Goal: Book appointment/travel/reservation

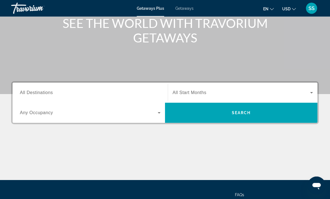
scroll to position [74, 0]
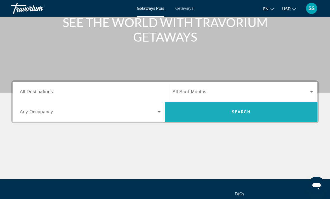
click at [244, 113] on span "Search" at bounding box center [241, 112] width 19 height 4
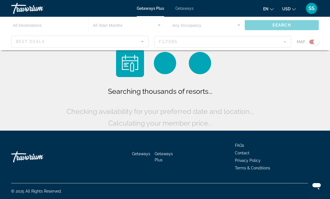
click at [20, 39] on div "Main content" at bounding box center [165, 34] width 330 height 34
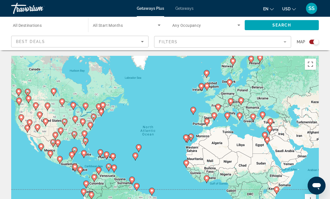
click at [26, 138] on div "To activate drag with keyboard, press Alt + Enter. Once in keyboard drag state,…" at bounding box center [165, 140] width 308 height 168
click at [45, 45] on div "Best Deals" at bounding box center [78, 41] width 125 height 7
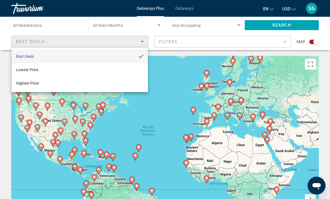
click at [185, 70] on div at bounding box center [165, 99] width 330 height 199
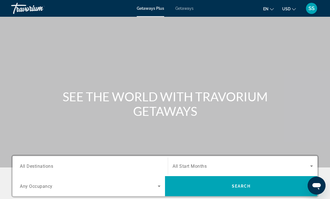
click at [184, 9] on span "Getaways" at bounding box center [184, 8] width 18 height 4
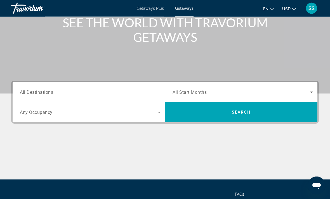
scroll to position [76, 0]
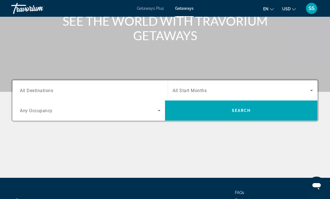
click at [311, 90] on icon "Search widget" at bounding box center [311, 90] width 3 height 1
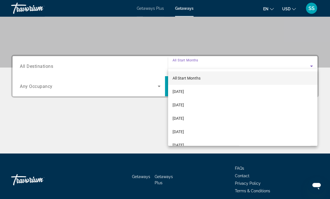
scroll to position [105, 0]
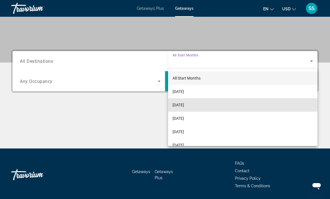
click at [184, 106] on span "[DATE]" at bounding box center [178, 105] width 11 height 7
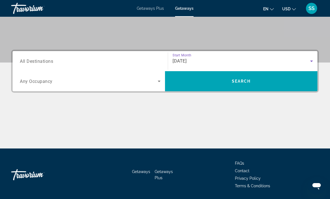
click at [52, 61] on span "All Destinations" at bounding box center [36, 60] width 33 height 5
click at [52, 61] on input "Destination All Destinations" at bounding box center [90, 61] width 141 height 7
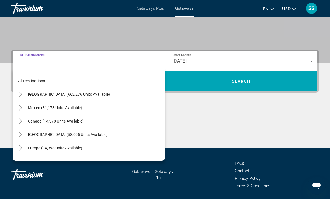
click at [58, 108] on span "Mexico (81,178 units available)" at bounding box center [55, 108] width 54 height 4
type input "**********"
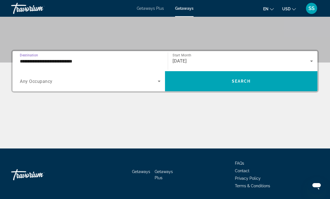
click at [158, 84] on icon "Search widget" at bounding box center [159, 81] width 7 height 7
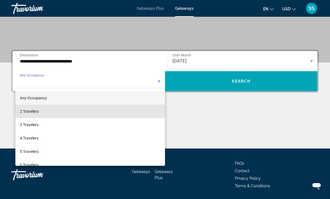
click at [31, 109] on span "2 Travelers" at bounding box center [29, 111] width 19 height 7
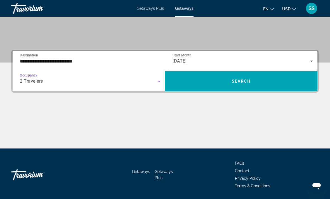
click at [260, 84] on span "Search widget" at bounding box center [241, 81] width 152 height 13
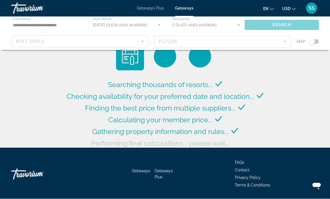
scroll to position [3, 0]
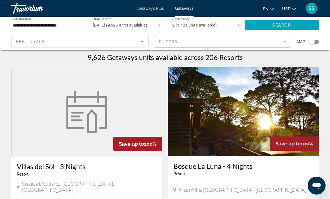
click at [287, 43] on mat-form-field "Filters" at bounding box center [222, 42] width 137 height 12
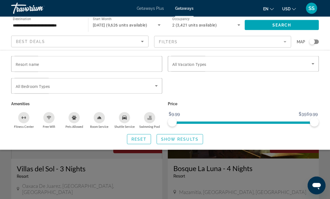
scroll to position [0, 0]
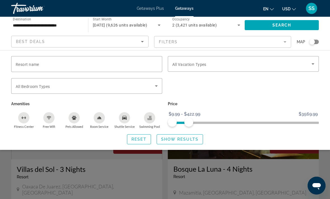
click at [143, 42] on icon "Sort by" at bounding box center [142, 41] width 3 height 1
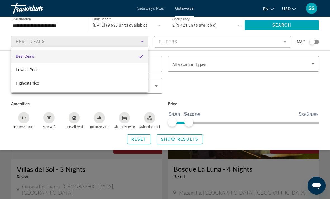
click at [299, 88] on div at bounding box center [165, 99] width 330 height 199
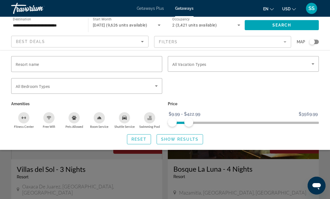
click at [286, 41] on mat-form-field "Filters" at bounding box center [222, 42] width 137 height 12
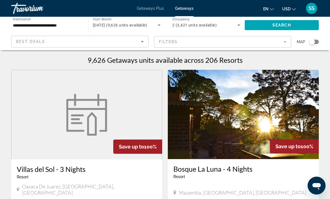
click at [239, 25] on icon "Search widget" at bounding box center [238, 25] width 3 height 1
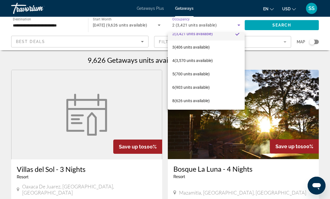
scroll to position [22, 0]
click at [271, 71] on div at bounding box center [165, 99] width 330 height 199
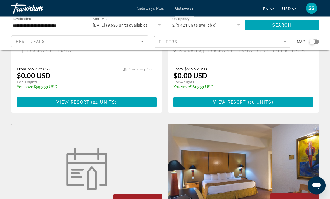
scroll to position [136, 0]
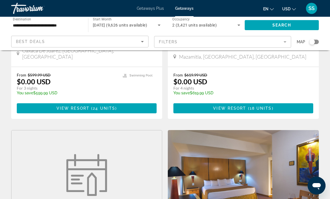
click at [301, 41] on span "Map" at bounding box center [301, 42] width 8 height 8
click at [312, 43] on div "Search widget" at bounding box center [312, 42] width 6 height 6
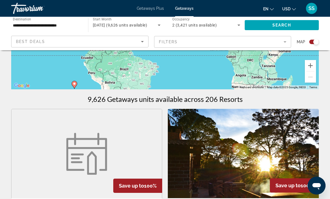
scroll to position [133, 0]
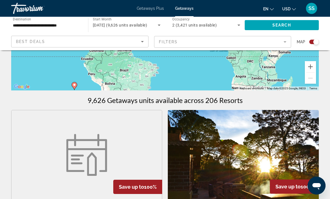
click at [313, 41] on div "Search widget" at bounding box center [314, 42] width 10 height 4
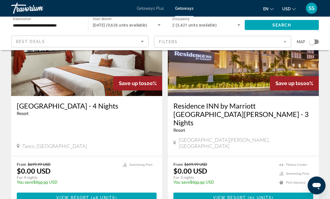
scroll to position [1103, 0]
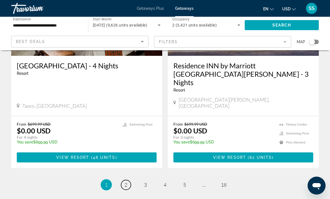
click at [128, 180] on link "page 2" at bounding box center [126, 185] width 10 height 10
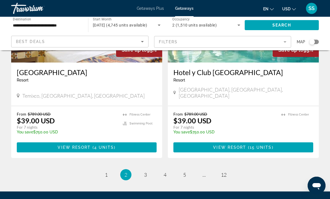
scroll to position [1106, 0]
click at [142, 171] on link "page 3" at bounding box center [146, 176] width 10 height 10
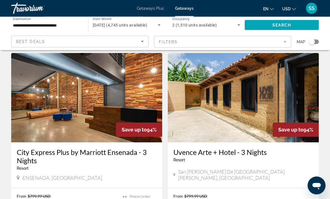
scroll to position [813, 0]
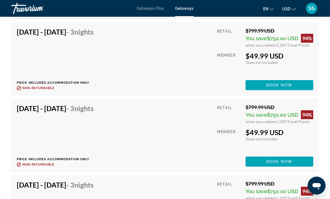
scroll to position [1213, 0]
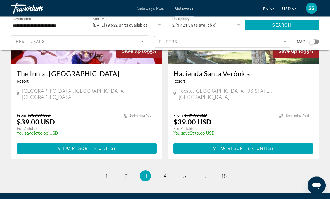
scroll to position [1102, 0]
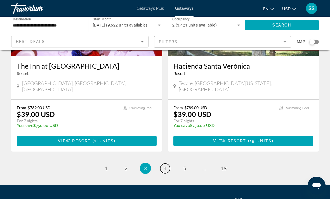
click at [167, 164] on link "page 4" at bounding box center [165, 169] width 10 height 10
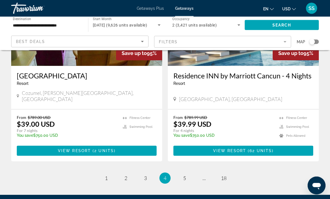
scroll to position [1102, 0]
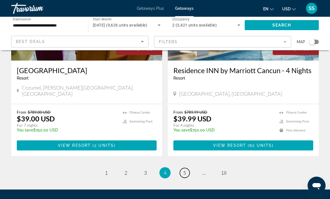
click at [184, 170] on span "5" at bounding box center [184, 173] width 3 height 6
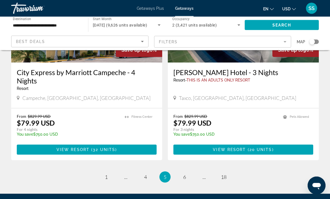
scroll to position [1110, 0]
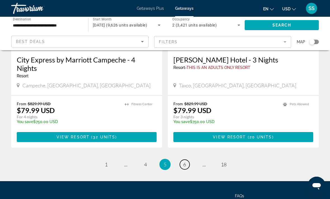
click at [186, 162] on span "6" at bounding box center [184, 165] width 3 height 6
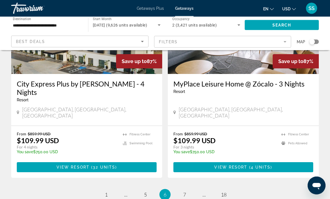
scroll to position [1119, 0]
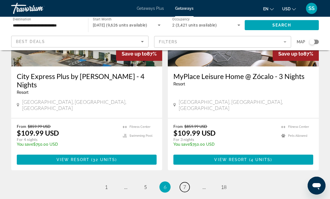
click at [185, 183] on link "page 7" at bounding box center [185, 188] width 10 height 10
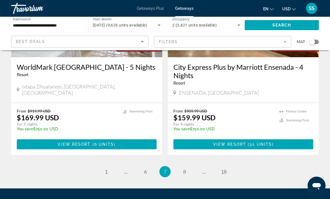
scroll to position [1132, 0]
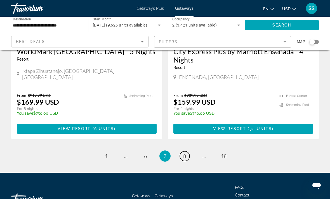
click at [185, 153] on span "8" at bounding box center [184, 156] width 3 height 6
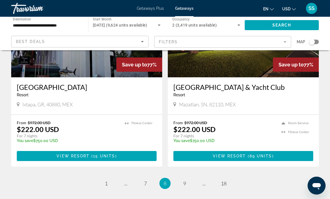
scroll to position [1102, 0]
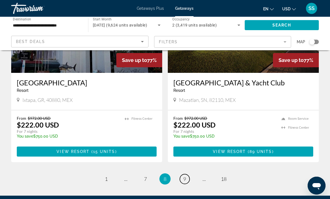
click at [185, 176] on span "9" at bounding box center [184, 179] width 3 height 6
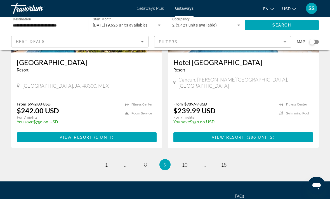
scroll to position [1102, 0]
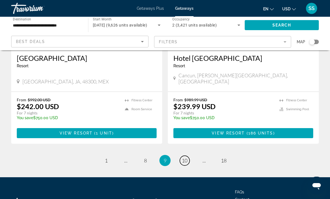
click at [185, 158] on span "10" at bounding box center [185, 161] width 6 height 6
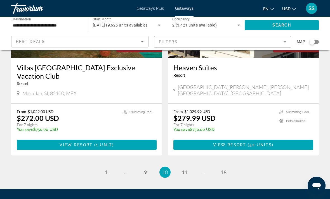
scroll to position [1110, 0]
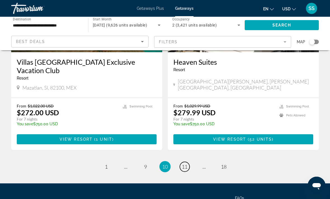
click at [181, 162] on link "page 11" at bounding box center [185, 167] width 10 height 10
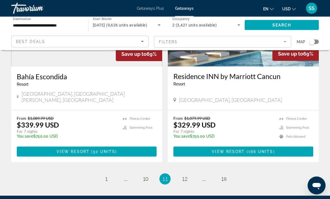
scroll to position [1102, 0]
click at [182, 176] on span "12" at bounding box center [185, 179] width 6 height 6
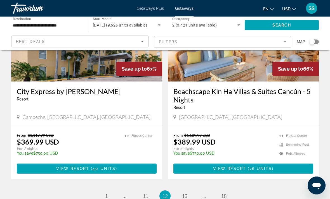
scroll to position [1110, 0]
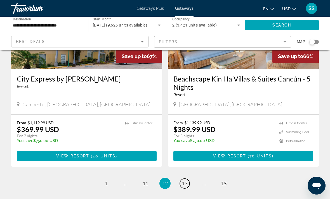
click at [187, 181] on span "13" at bounding box center [185, 184] width 6 height 6
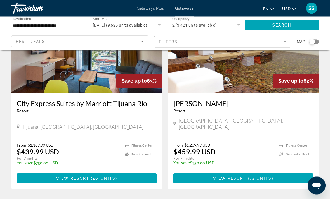
scroll to position [1077, 0]
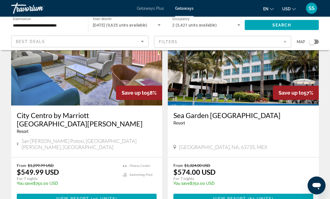
scroll to position [1046, 0]
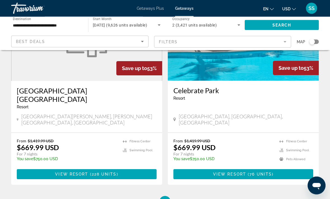
scroll to position [1088, 0]
click at [184, 199] on span "16" at bounding box center [185, 202] width 6 height 6
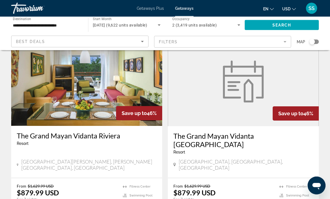
scroll to position [1051, 0]
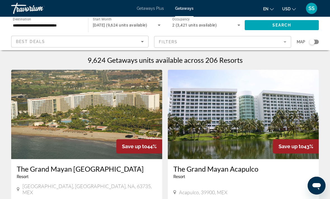
click at [156, 8] on span "Getaways Plus" at bounding box center [150, 8] width 27 height 4
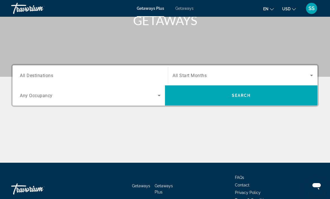
click at [50, 78] on div "Destination All Destinations" at bounding box center [90, 76] width 141 height 16
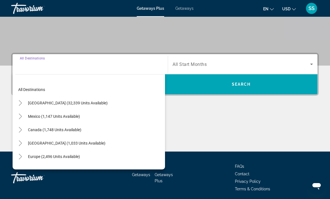
scroll to position [105, 0]
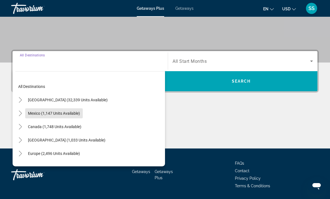
click at [48, 114] on span "Mexico (1,147 units available)" at bounding box center [54, 113] width 52 height 4
type input "**********"
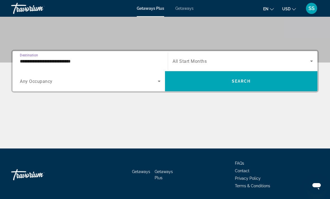
click at [49, 79] on span "Search widget" at bounding box center [89, 81] width 138 height 7
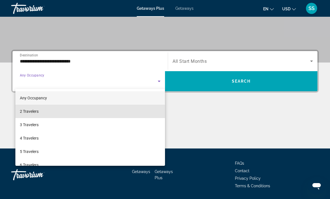
click at [39, 111] on mat-option "2 Travelers" at bounding box center [90, 111] width 150 height 13
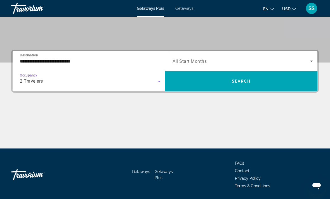
click at [312, 62] on icon "Search widget" at bounding box center [311, 61] width 3 height 1
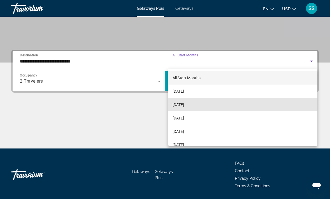
click at [184, 106] on span "[DATE]" at bounding box center [178, 105] width 11 height 7
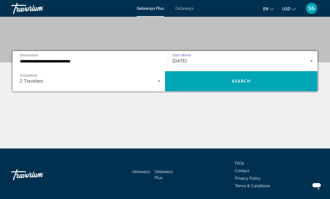
click at [246, 79] on span "Search" at bounding box center [241, 81] width 19 height 4
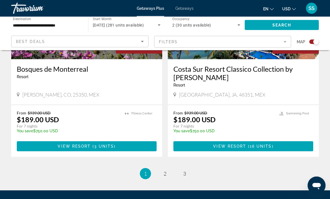
scroll to position [1273, 0]
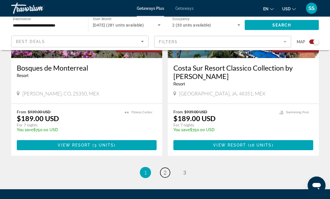
click at [165, 168] on link "page 2" at bounding box center [165, 173] width 10 height 10
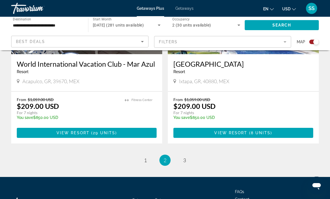
scroll to position [1267, 0]
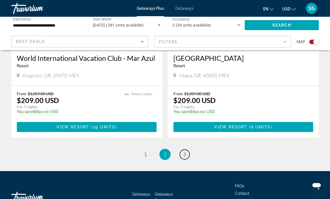
click at [185, 152] on span "3" at bounding box center [184, 155] width 3 height 6
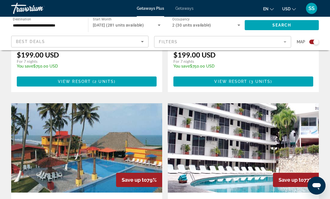
scroll to position [915, 0]
click at [183, 7] on span "Getaways" at bounding box center [184, 8] width 18 height 4
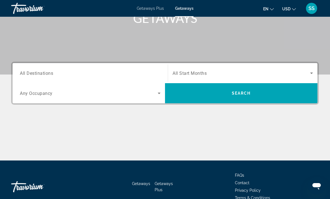
scroll to position [105, 0]
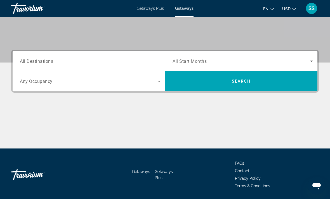
click at [159, 79] on icon "Search widget" at bounding box center [159, 81] width 7 height 7
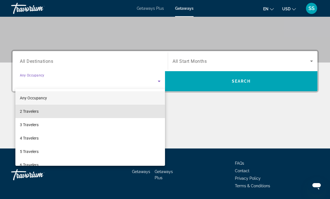
click at [34, 107] on mat-option "2 Travelers" at bounding box center [90, 111] width 150 height 13
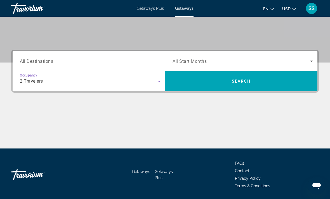
click at [53, 59] on span "All Destinations" at bounding box center [36, 60] width 33 height 5
click at [53, 59] on input "Destination All Destinations" at bounding box center [90, 61] width 141 height 7
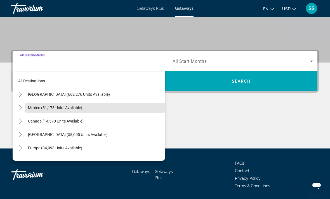
click at [71, 106] on span "Mexico (81,178 units available)" at bounding box center [55, 108] width 54 height 4
type input "**********"
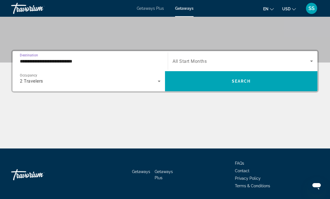
click at [312, 64] on icon "Search widget" at bounding box center [311, 61] width 7 height 7
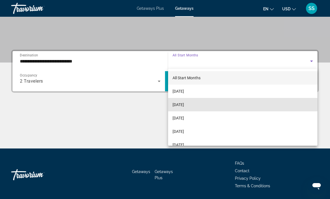
click at [184, 103] on span "[DATE]" at bounding box center [178, 105] width 11 height 7
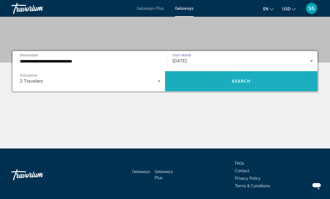
click at [253, 79] on span "Search widget" at bounding box center [241, 81] width 152 height 13
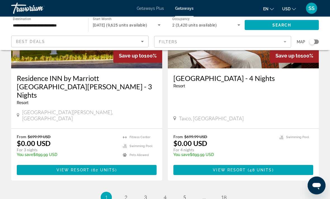
scroll to position [1103, 0]
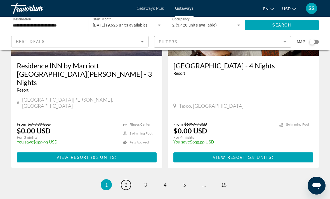
click at [125, 182] on span "2" at bounding box center [125, 185] width 3 height 6
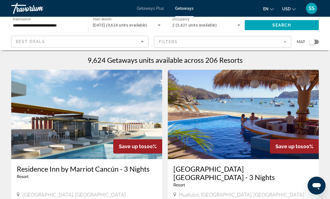
click at [316, 139] on img "Main content" at bounding box center [243, 115] width 151 height 90
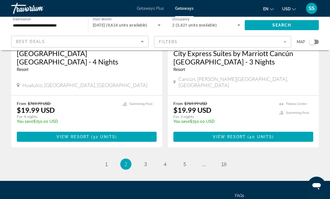
scroll to position [1119, 0]
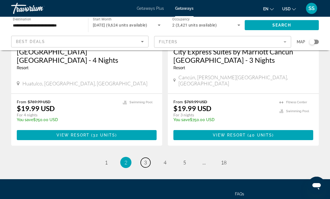
click at [143, 158] on link "page 3" at bounding box center [146, 163] width 10 height 10
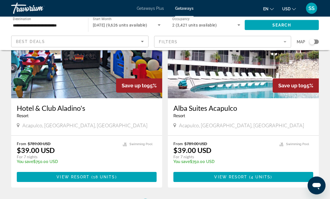
scroll to position [1054, 0]
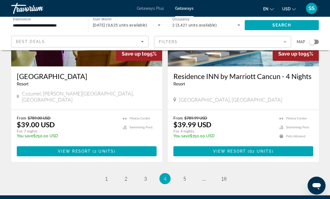
scroll to position [1102, 0]
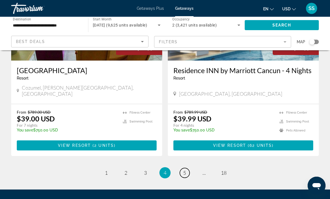
click at [183, 170] on span "5" at bounding box center [184, 173] width 3 height 6
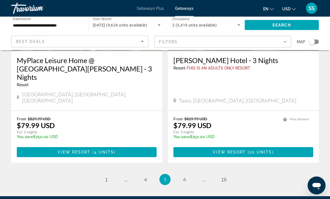
scroll to position [1110, 0]
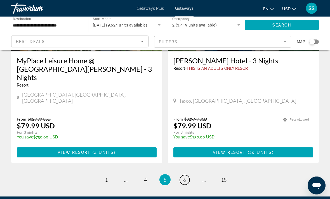
click at [188, 176] on link "page 6" at bounding box center [185, 181] width 10 height 10
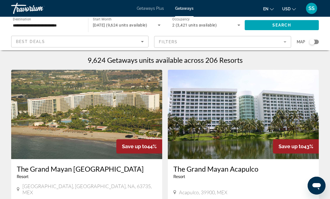
click at [142, 42] on icon "Sort by" at bounding box center [142, 41] width 3 height 1
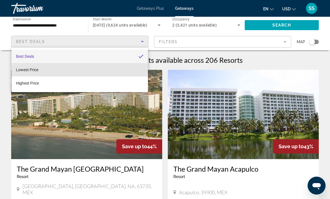
click at [34, 70] on span "Lowest Price" at bounding box center [27, 70] width 22 height 4
